Goal: Register for event/course

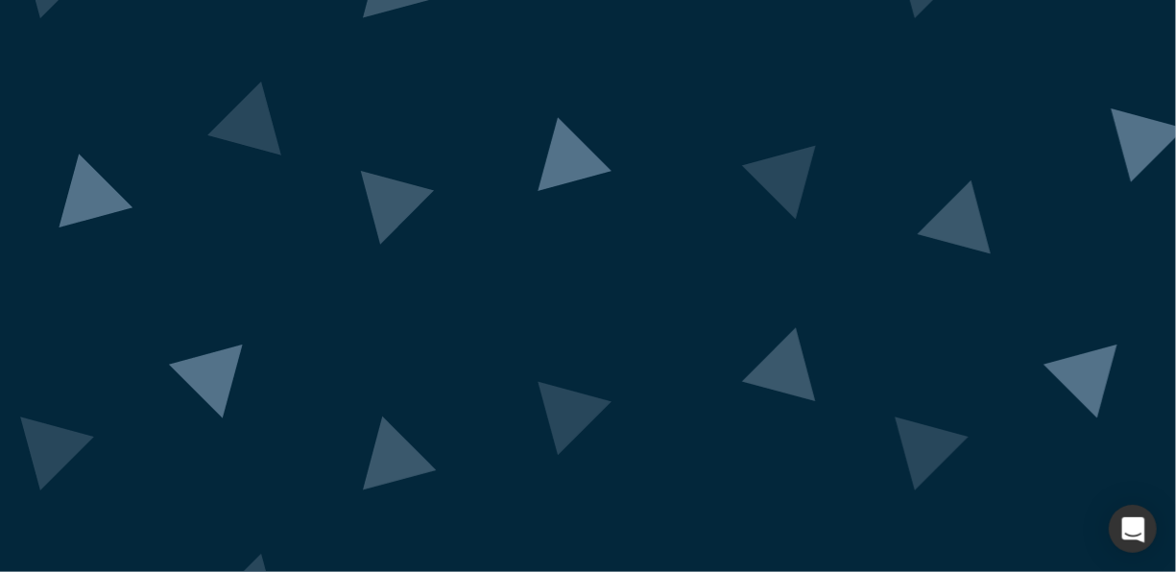
scroll to position [224, 0]
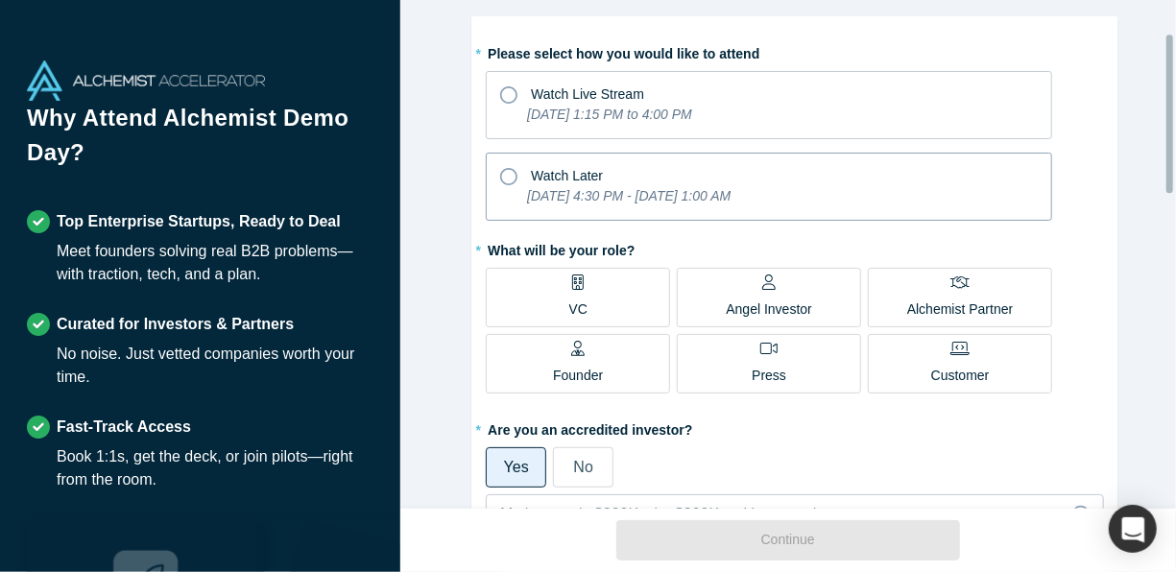
scroll to position [107, 0]
click at [631, 187] on icon "[DATE] 4:30 PM - [DATE] 1:00 AM" at bounding box center [628, 194] width 203 height 15
click at [0, 0] on input "Watch Later [DATE] 4:30 PM - [DATE] 1:00 AM" at bounding box center [0, 0] width 0 height 0
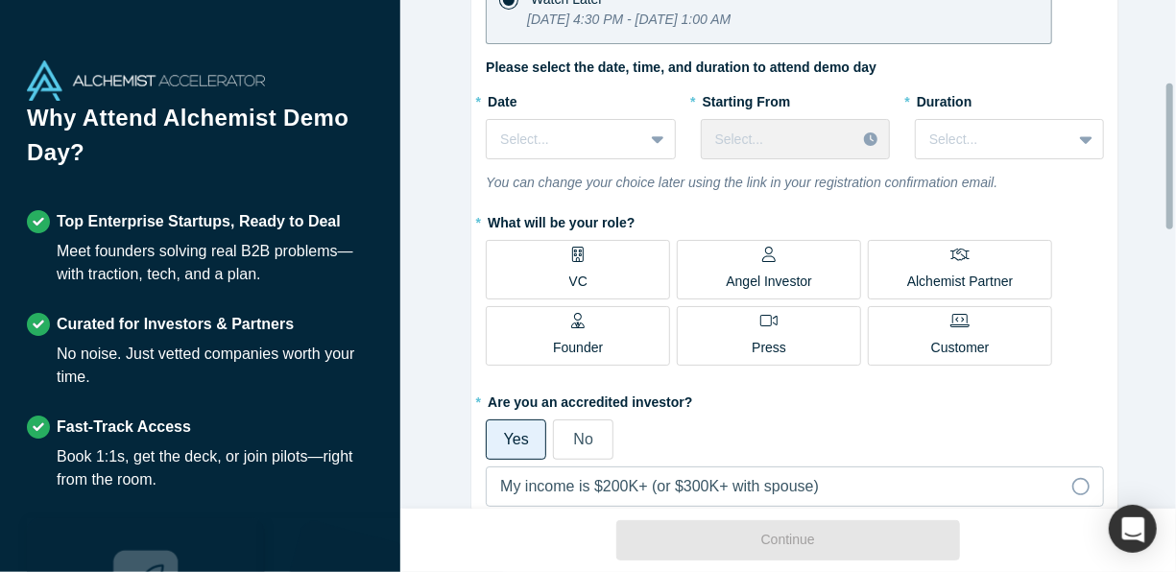
scroll to position [285, 0]
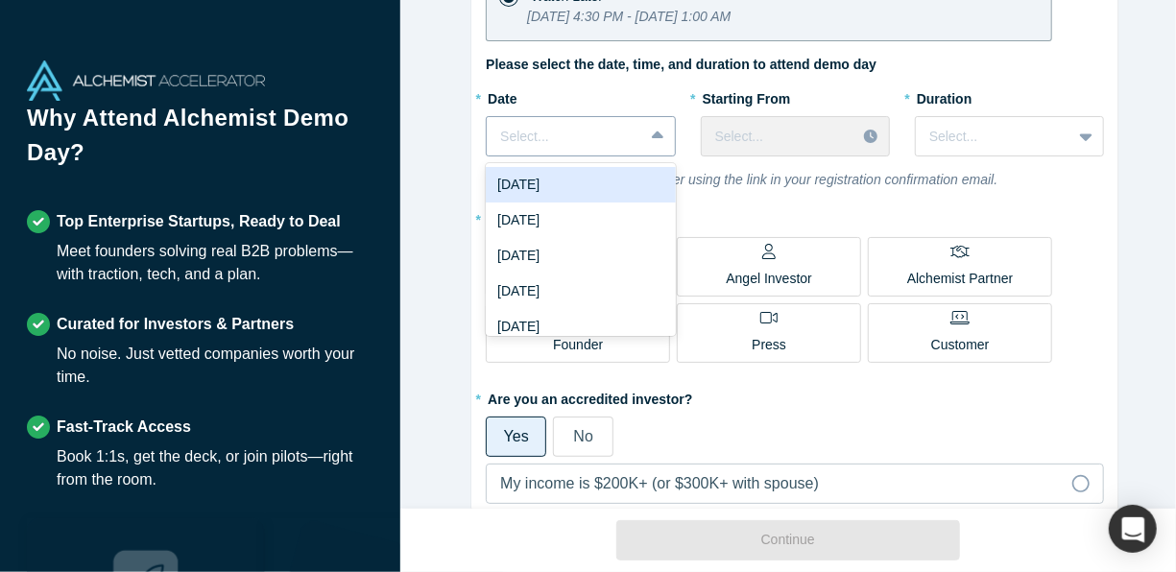
click at [644, 134] on div at bounding box center [659, 136] width 31 height 35
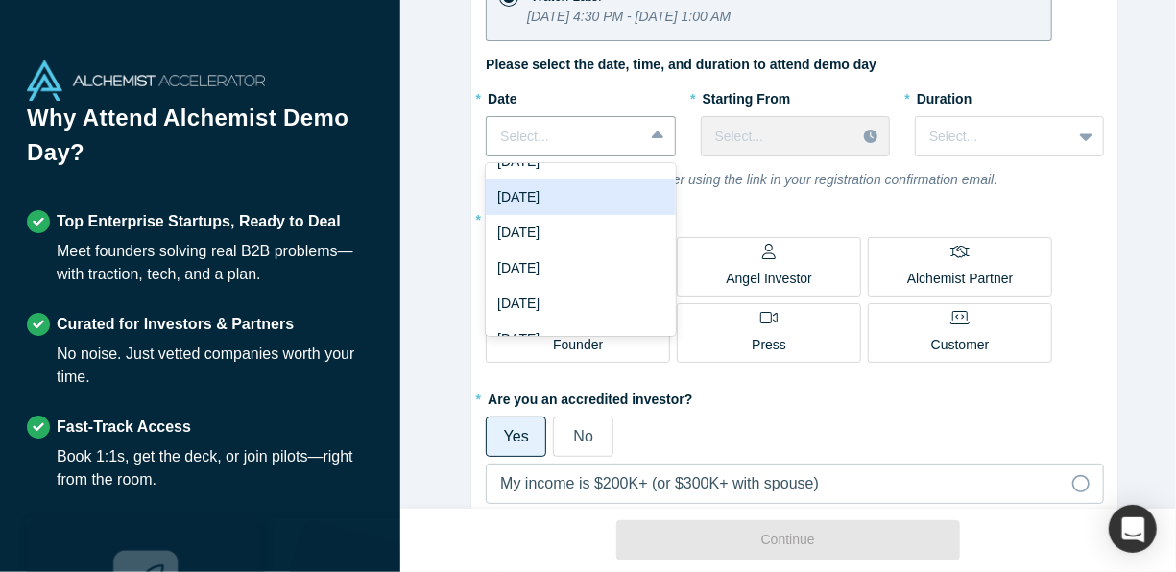
scroll to position [50, 0]
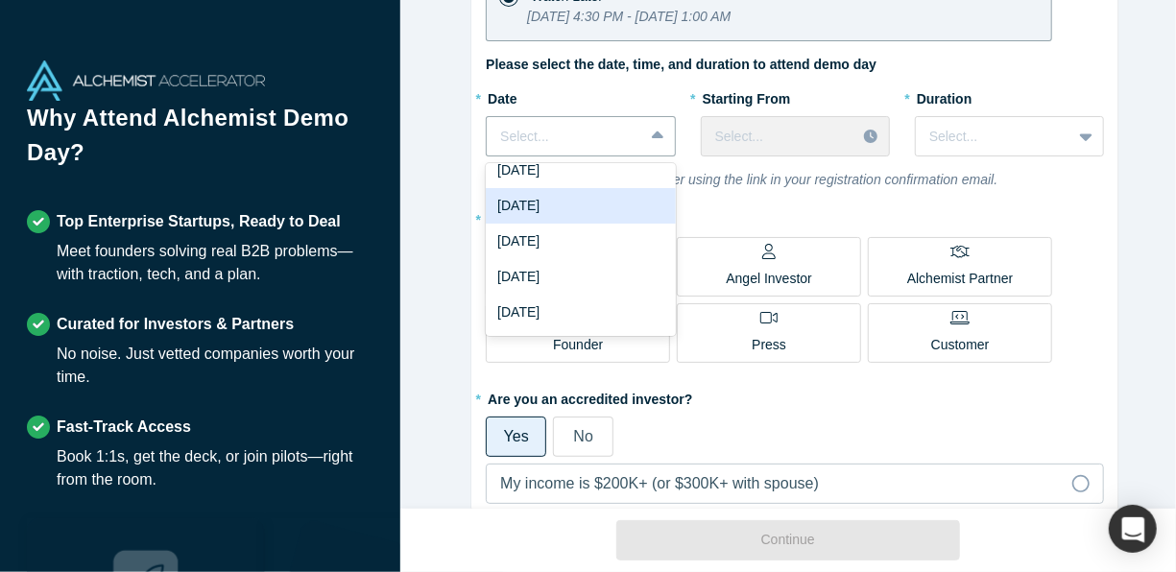
click at [600, 213] on div "[DATE]" at bounding box center [580, 206] width 189 height 36
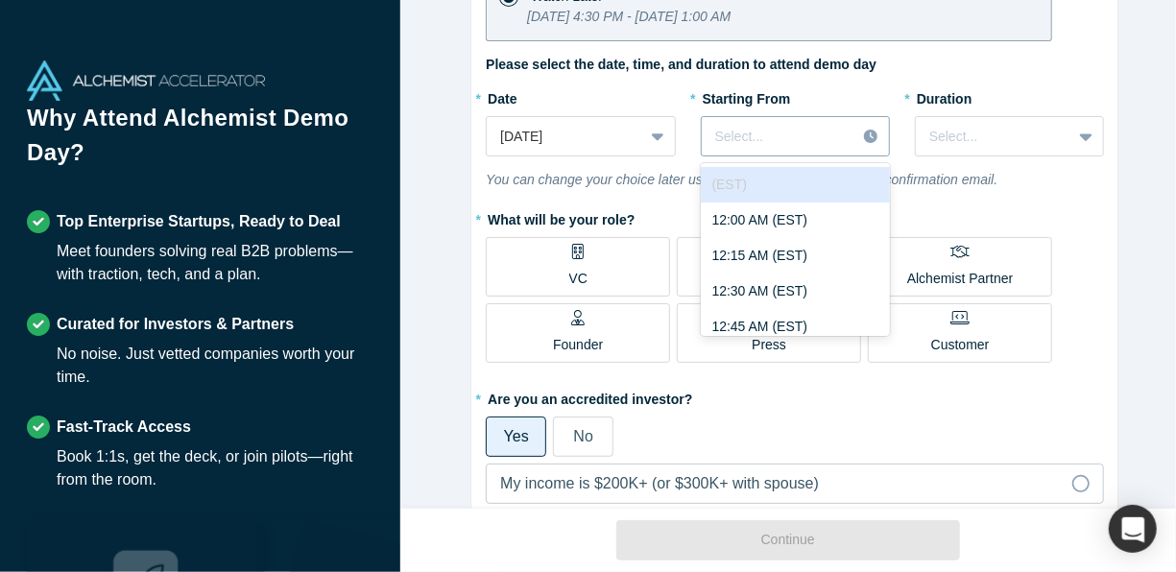
click at [781, 135] on div at bounding box center [779, 137] width 128 height 24
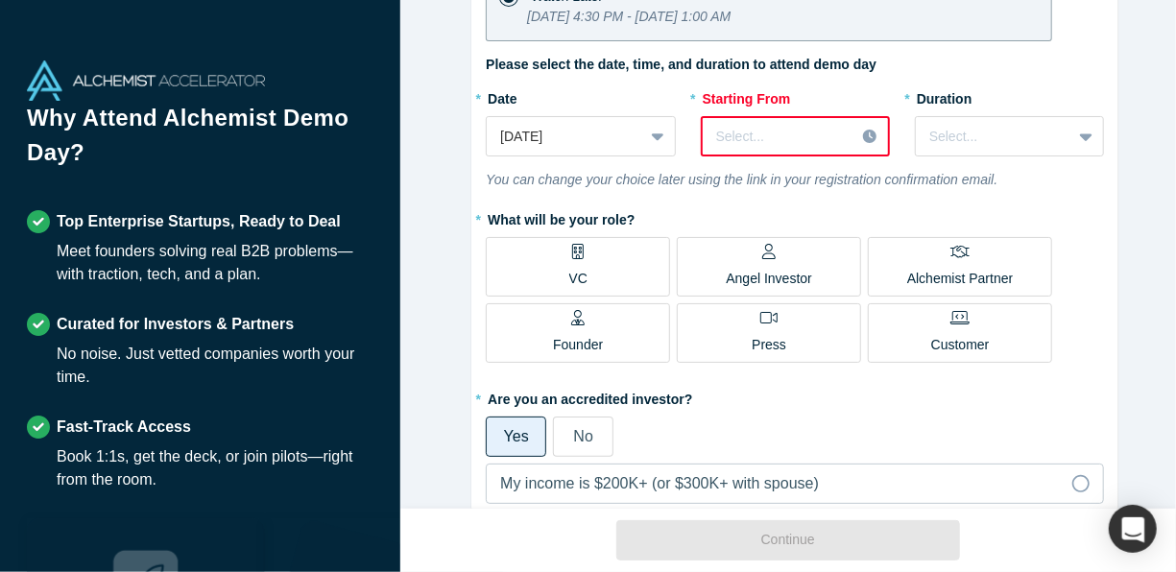
click at [767, 69] on label "Please select the date, time, and duration to attend demo day" at bounding box center [681, 65] width 391 height 20
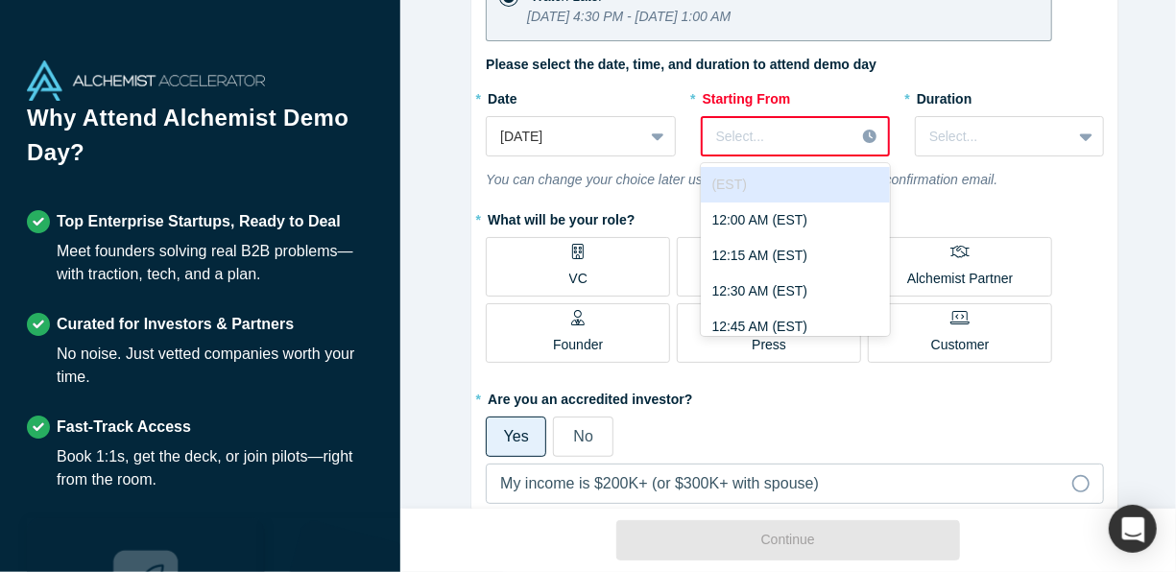
click at [758, 129] on div at bounding box center [779, 137] width 126 height 24
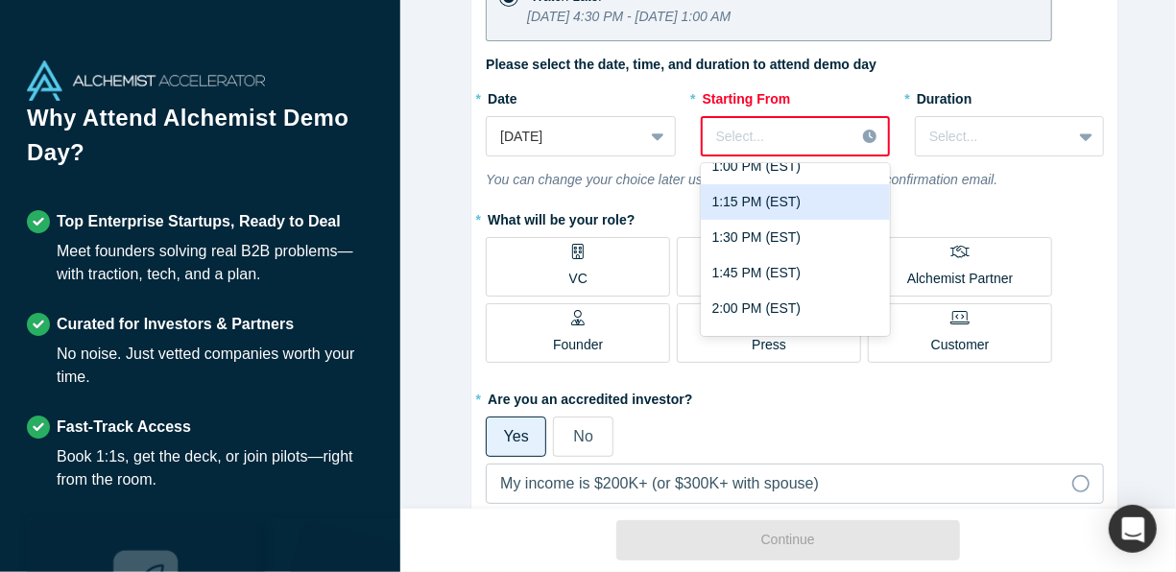
scroll to position [2246, 0]
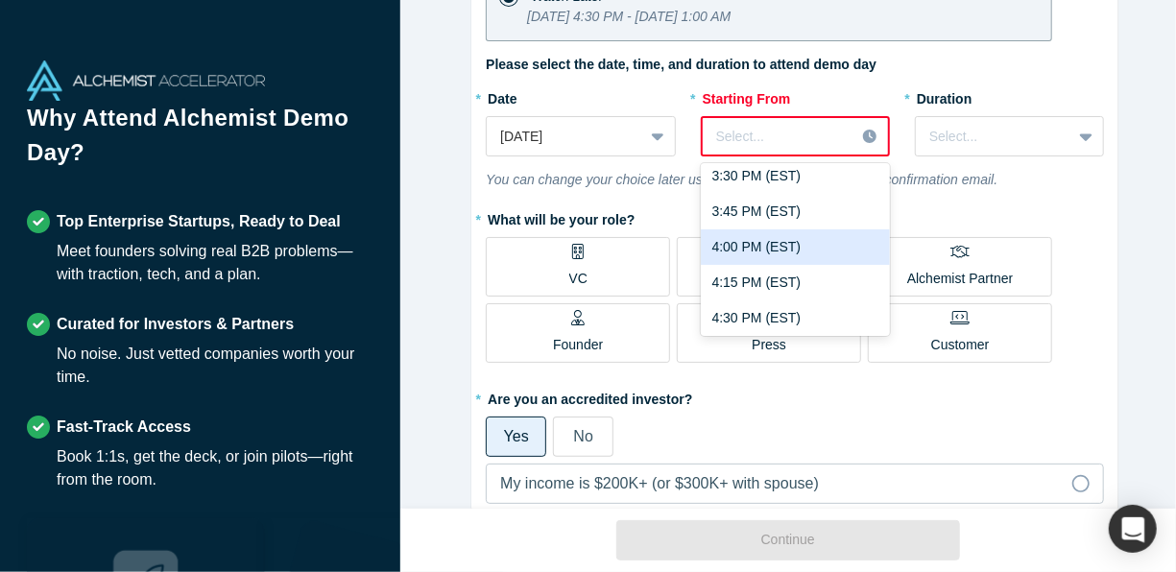
click at [766, 238] on div "4:00 PM (EST)" at bounding box center [795, 247] width 189 height 36
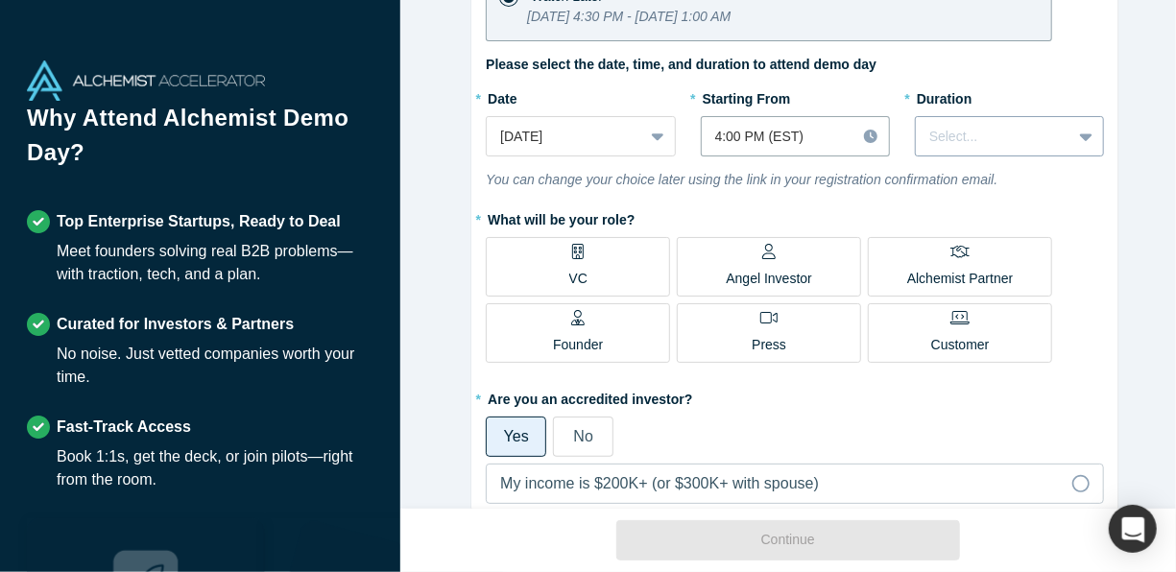
click at [978, 143] on div at bounding box center [993, 137] width 129 height 24
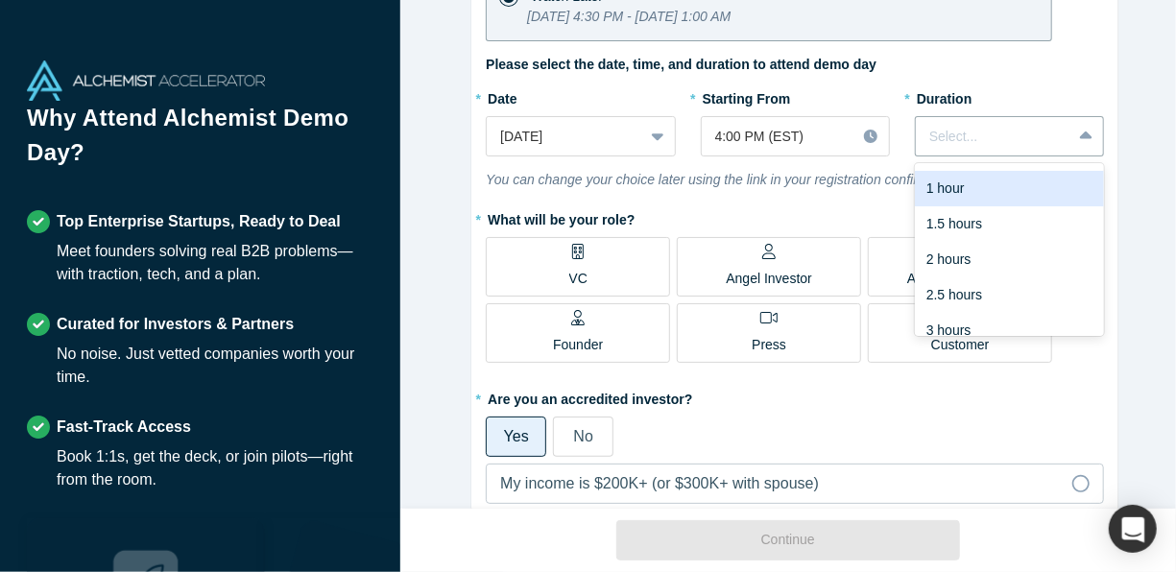
scroll to position [37, 0]
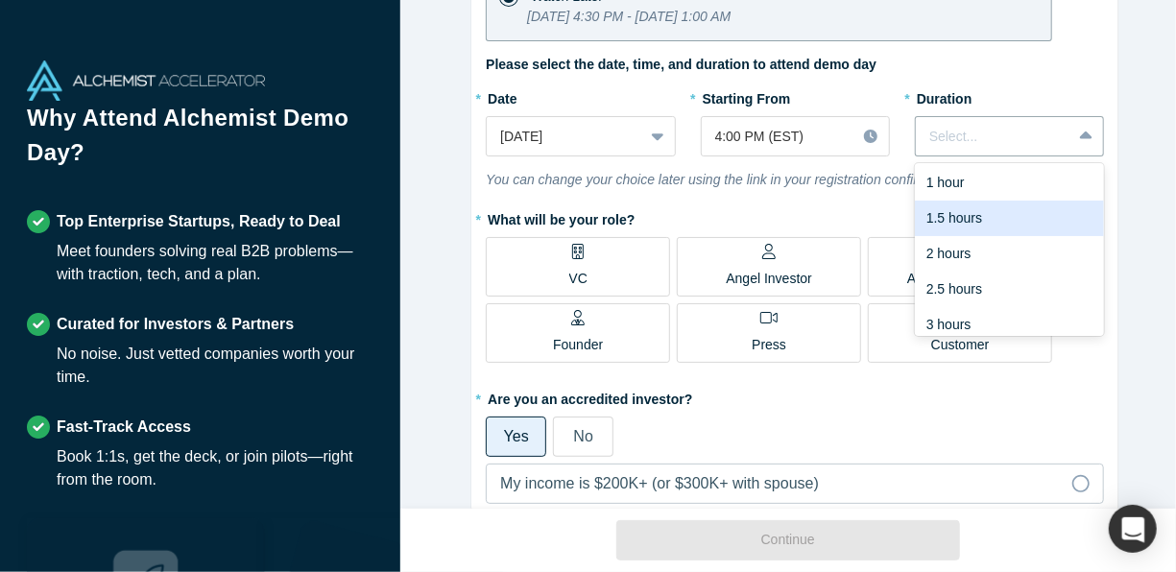
click at [971, 225] on div "1.5 hours" at bounding box center [1009, 219] width 189 height 36
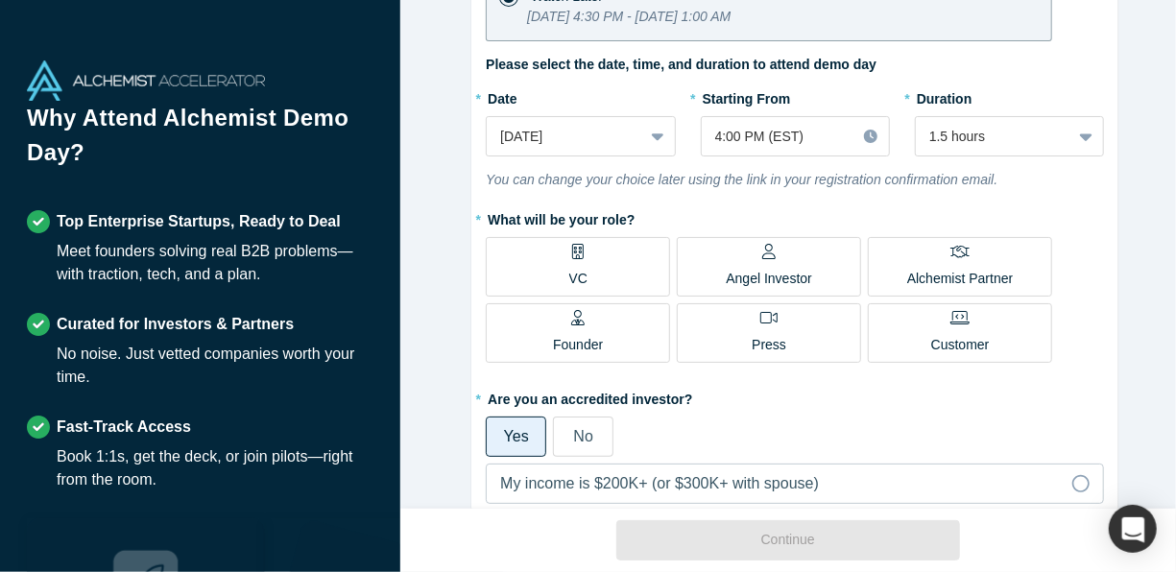
click at [616, 251] on label "VC" at bounding box center [578, 266] width 184 height 59
click at [0, 0] on input "VC" at bounding box center [0, 0] width 0 height 0
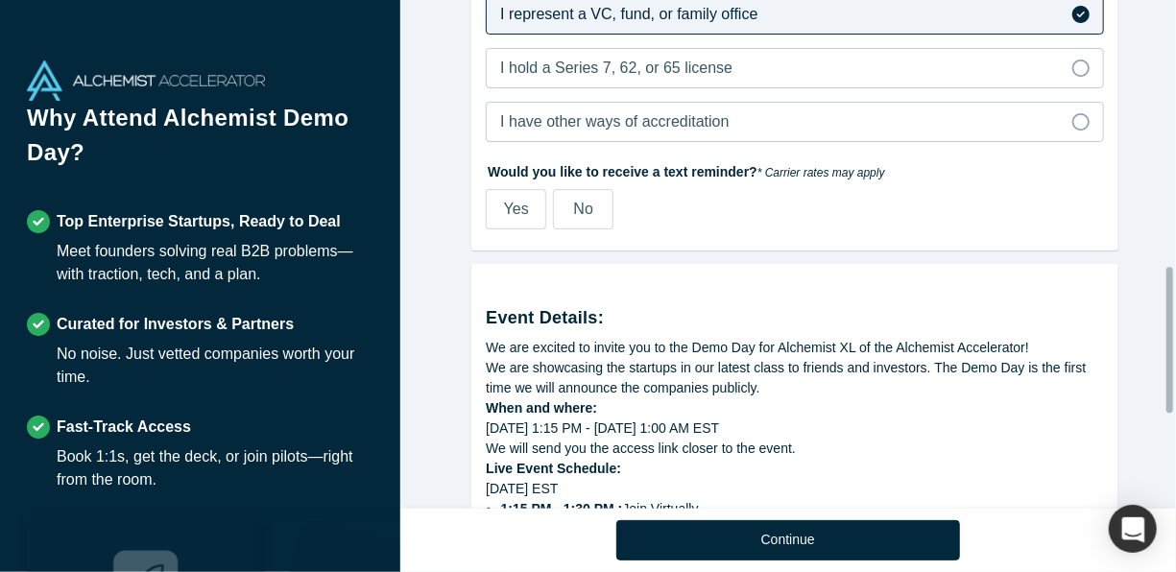
scroll to position [931, 0]
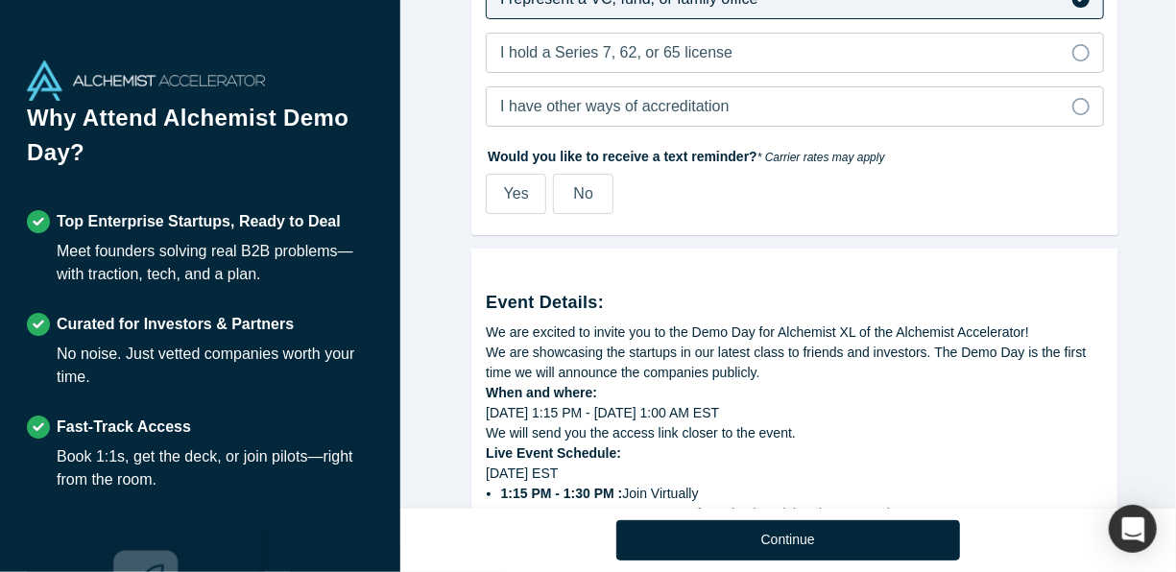
click at [519, 185] on span "Yes" at bounding box center [516, 193] width 25 height 16
click at [0, 0] on input "Yes" at bounding box center [0, 0] width 0 height 0
select select "US"
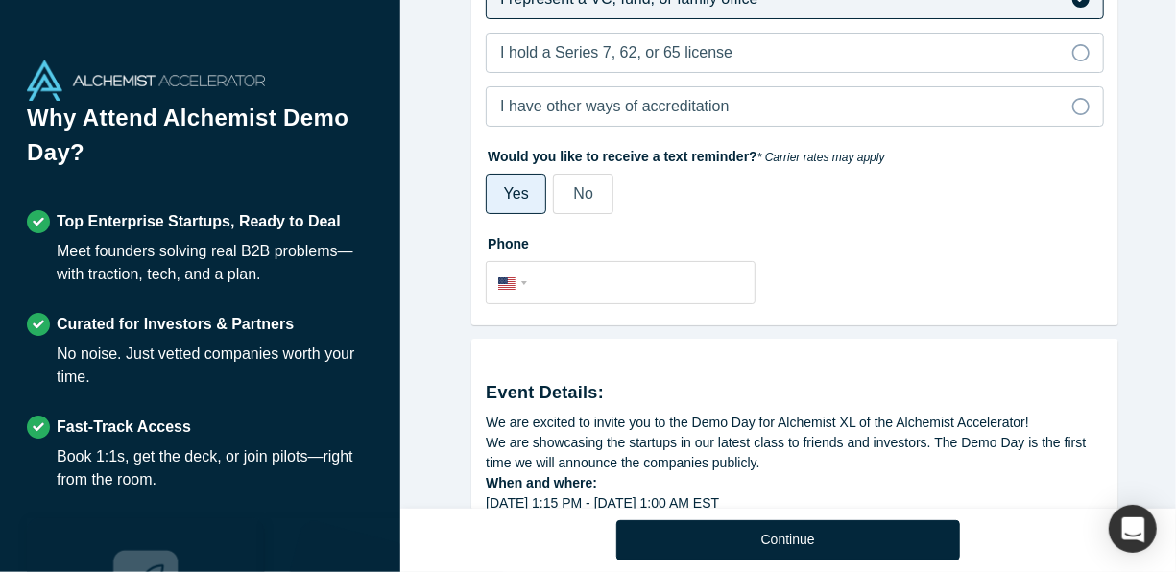
click at [519, 196] on span "Yes" at bounding box center [516, 193] width 25 height 16
click at [0, 0] on input "Yes" at bounding box center [0, 0] width 0 height 0
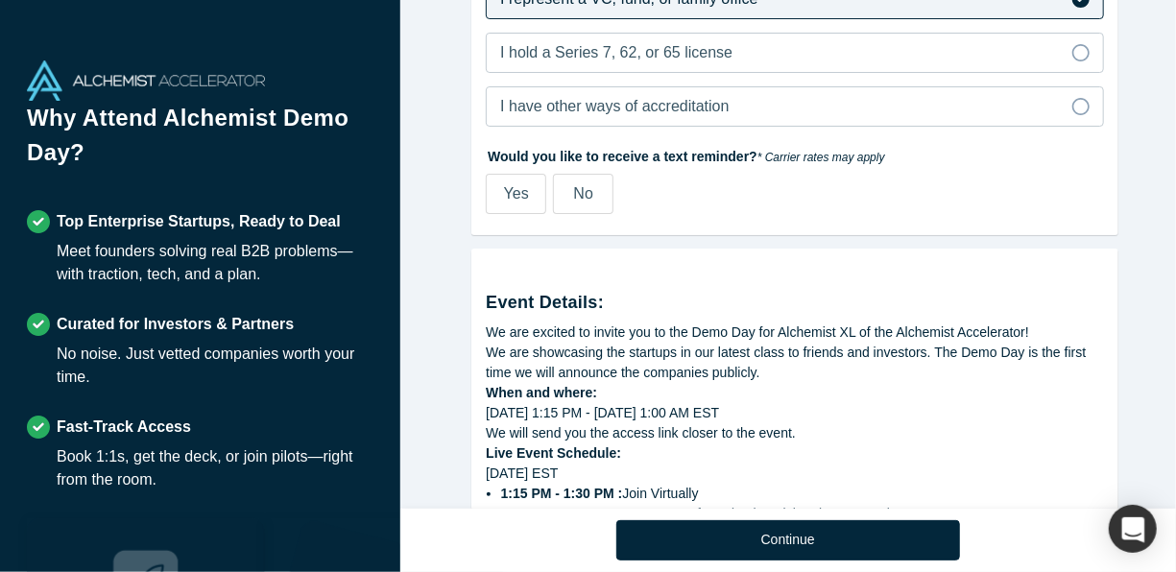
click at [575, 185] on span "No" at bounding box center [583, 193] width 19 height 16
click at [0, 0] on input "No" at bounding box center [0, 0] width 0 height 0
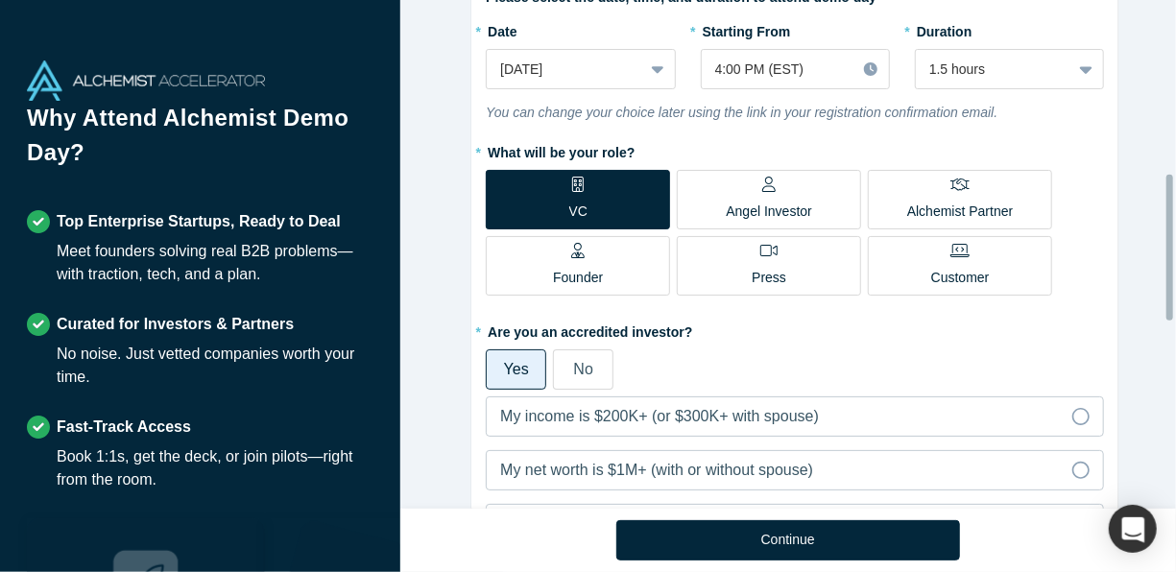
scroll to position [0, 0]
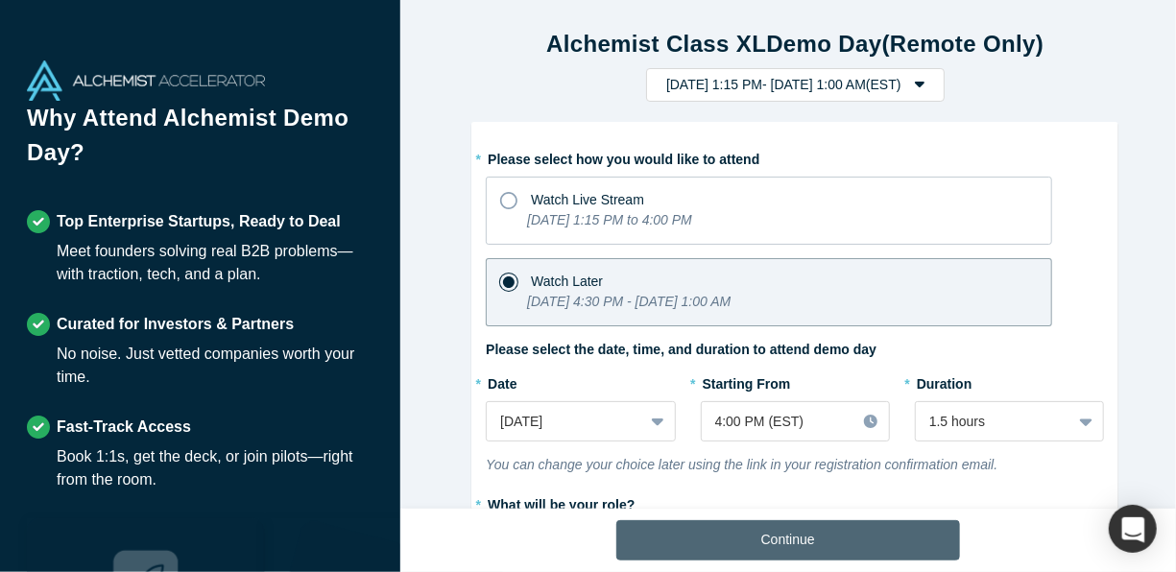
click at [657, 547] on button "Continue" at bounding box center [788, 540] width 344 height 40
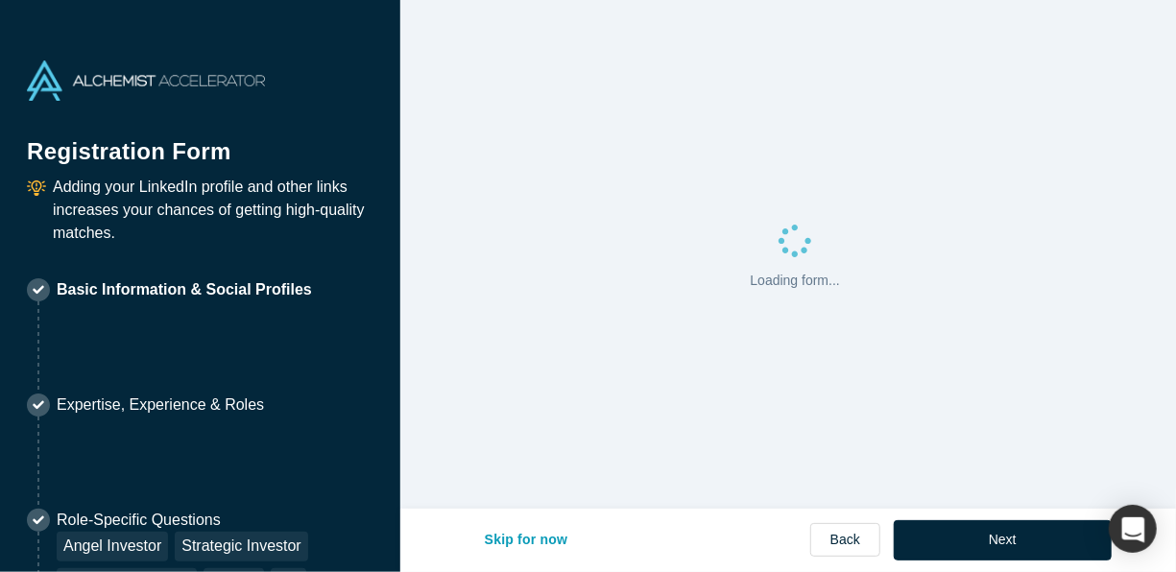
select select "US"
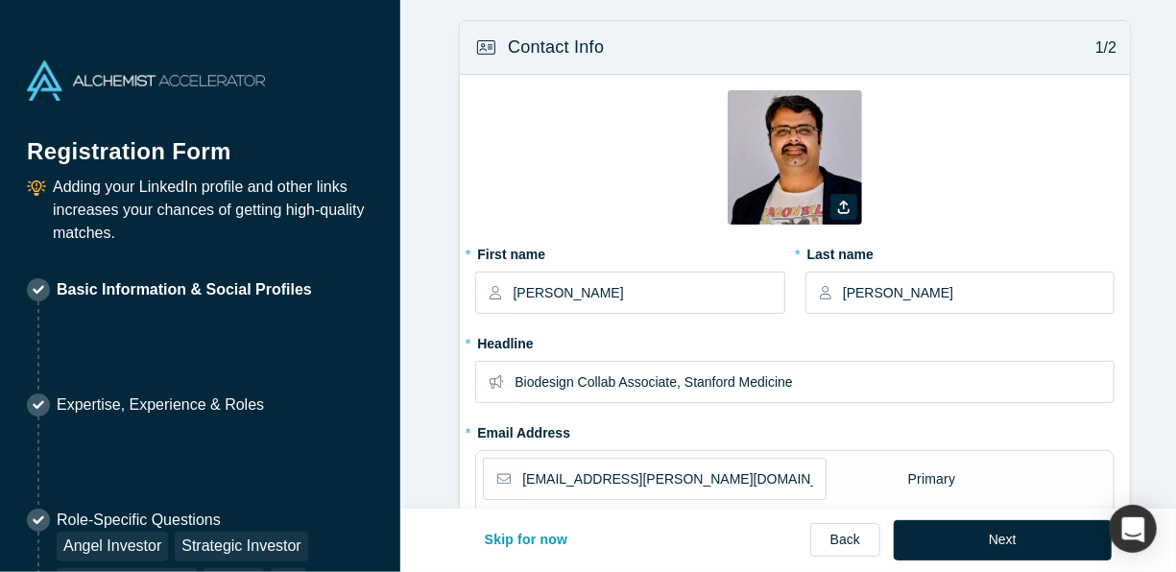
type input "[GEOGRAPHIC_DATA], [GEOGRAPHIC_DATA], [GEOGRAPHIC_DATA]"
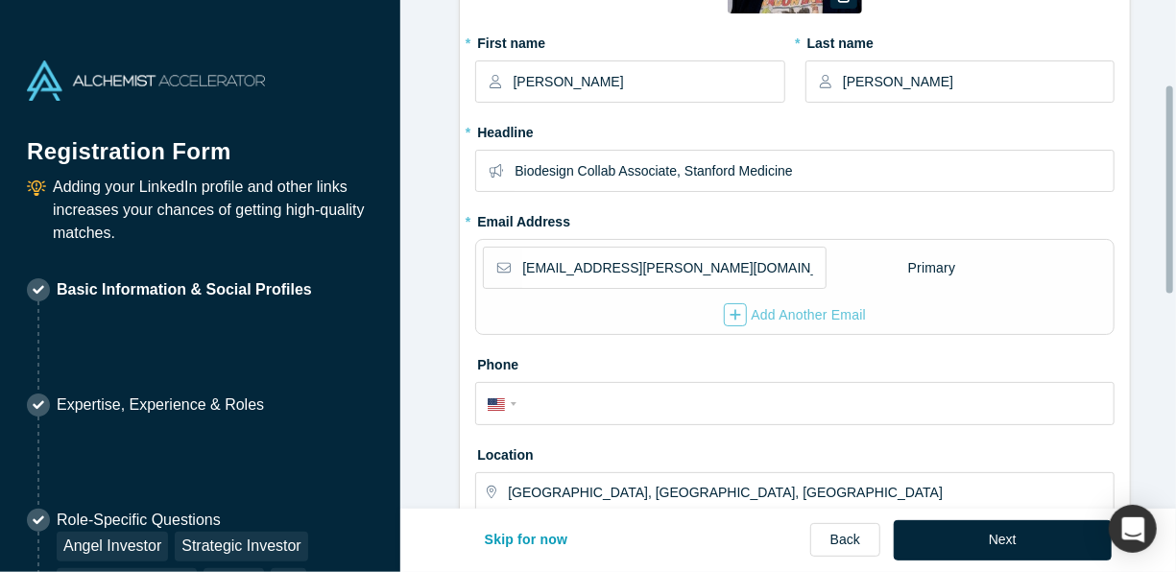
scroll to position [212, 0]
click at [514, 171] on input "Biodesign Collab Associate, Stanford Medicine" at bounding box center [813, 170] width 598 height 40
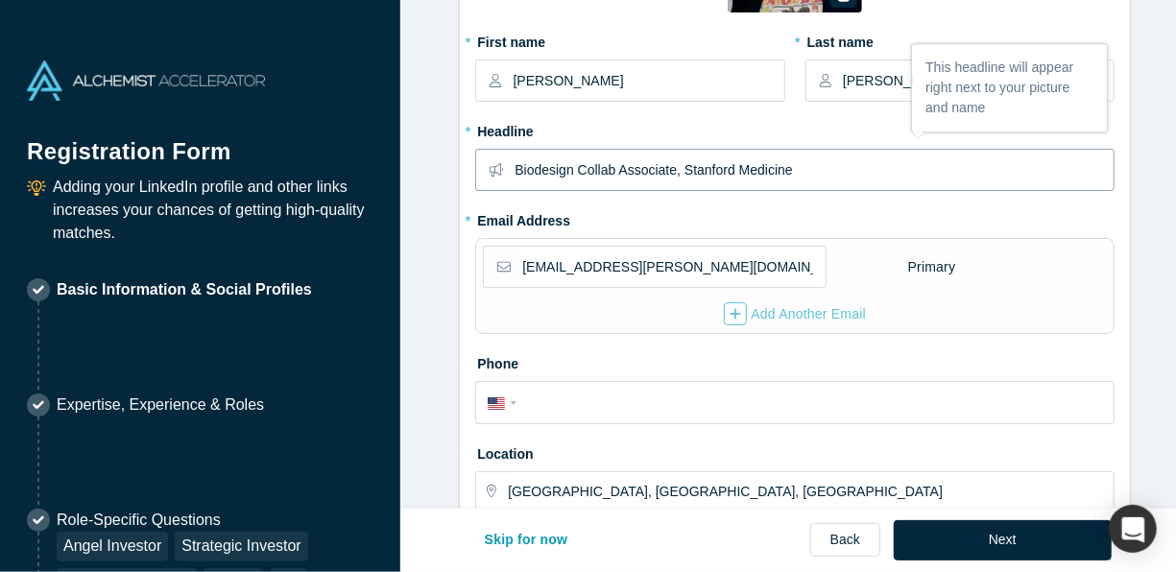
click at [514, 171] on input "Biodesign Collab Associate, Stanford Medicine" at bounding box center [813, 170] width 598 height 40
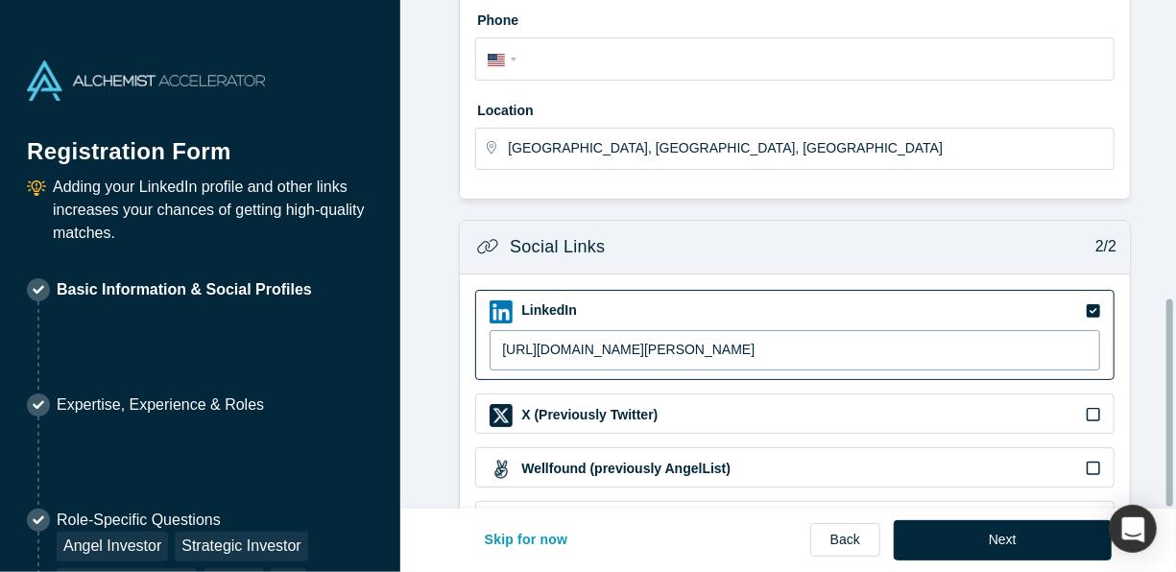
scroll to position [733, 0]
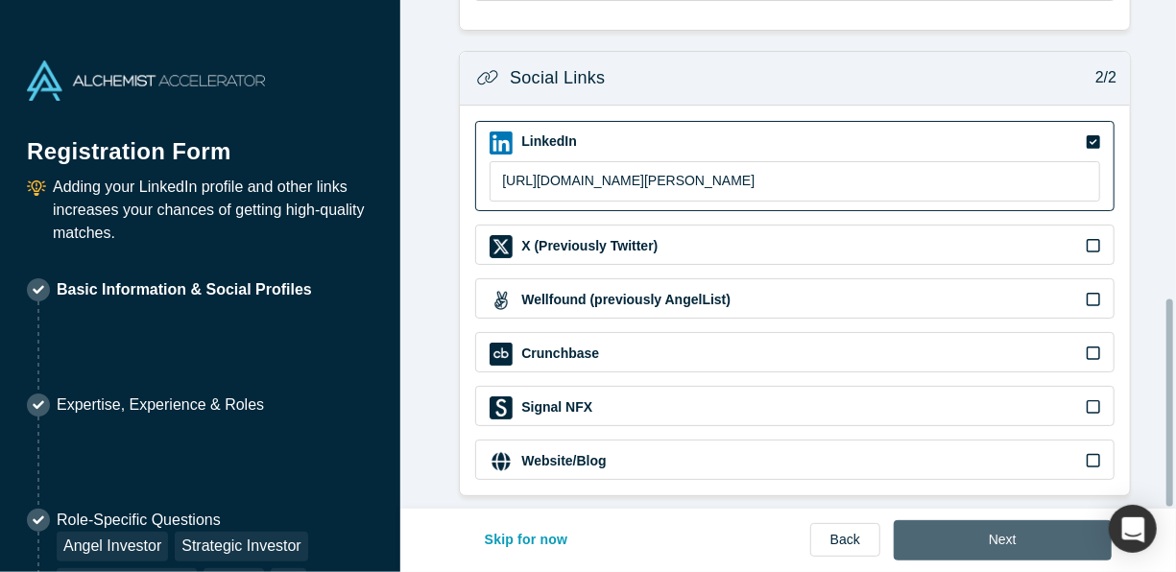
type input "General Partner, Pupa Ventures | alum Carnegie Mellon, [GEOGRAPHIC_DATA]"
click at [934, 532] on button "Next" at bounding box center [1002, 540] width 218 height 40
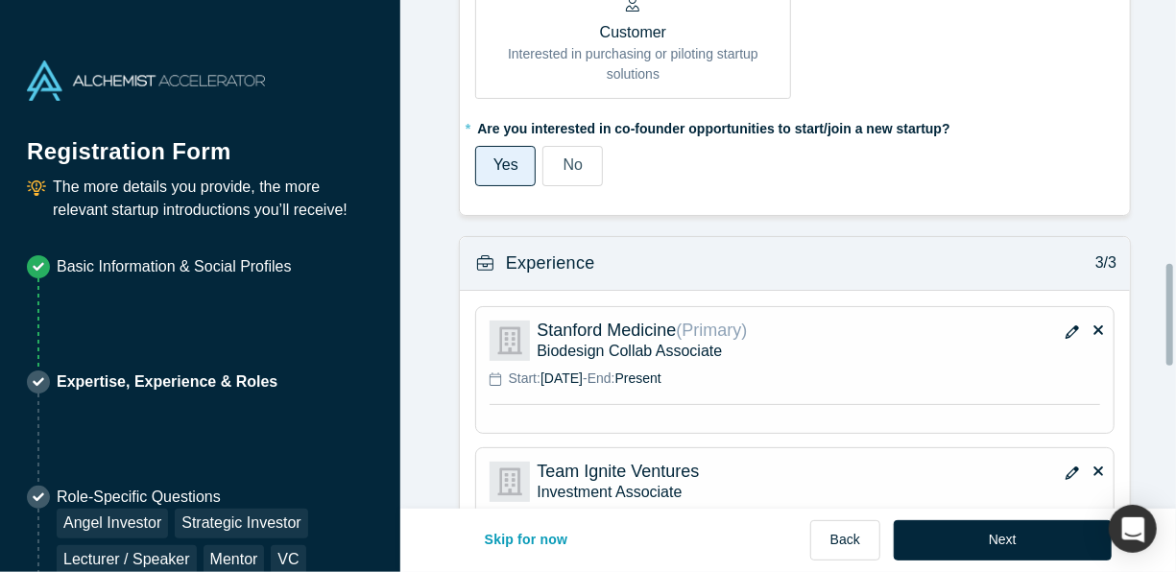
scroll to position [1299, 0]
